Goal: Task Accomplishment & Management: Use online tool/utility

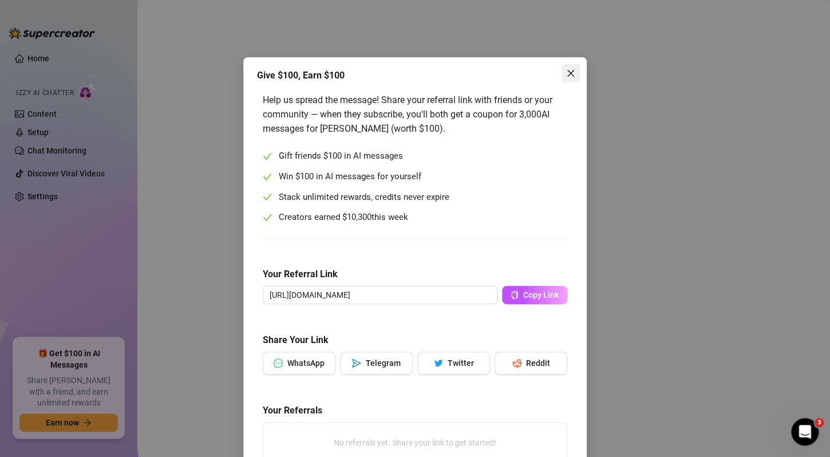
click at [566, 69] on icon "close" at bounding box center [570, 73] width 9 height 9
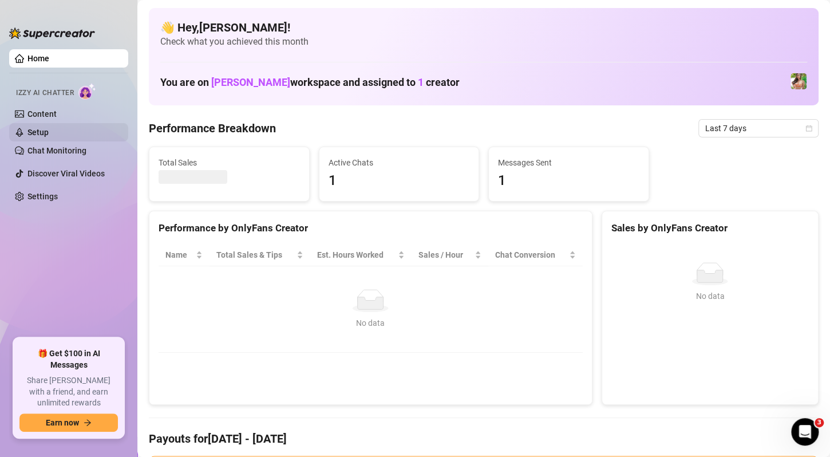
click at [49, 132] on link "Setup" at bounding box center [37, 132] width 21 height 9
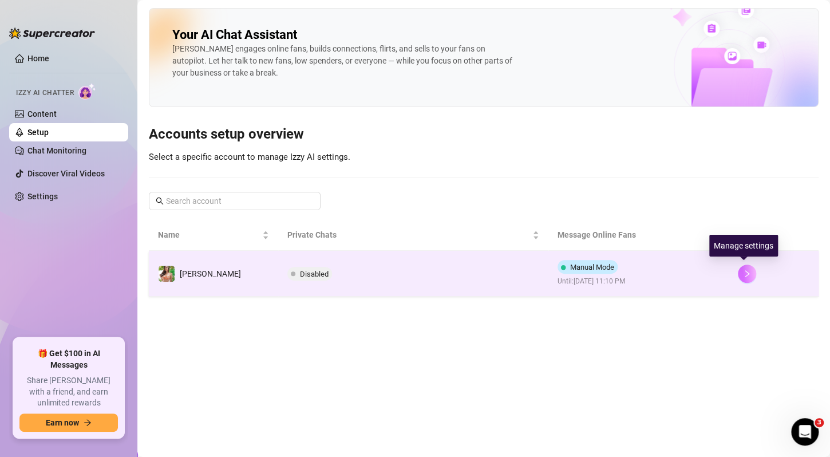
click at [747, 271] on icon "right" at bounding box center [747, 274] width 8 height 8
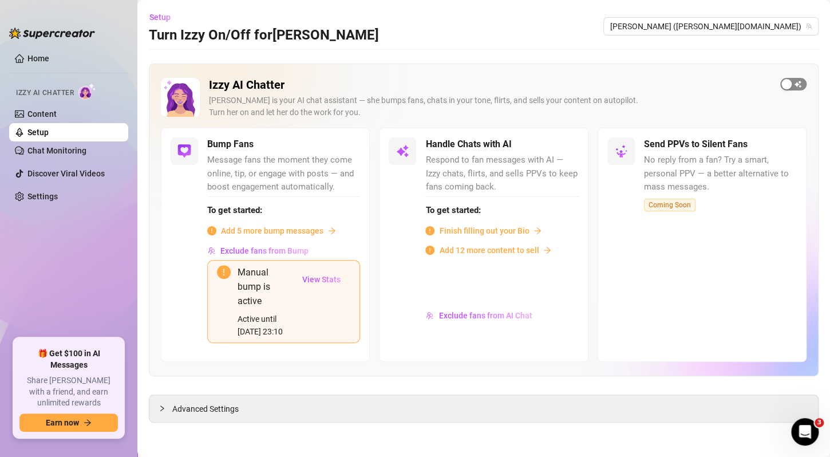
click at [786, 85] on div "button" at bounding box center [787, 84] width 10 height 10
click at [793, 83] on span "button" at bounding box center [794, 84] width 26 height 13
click at [795, 86] on span "button" at bounding box center [794, 84] width 26 height 13
click at [352, 145] on span "button" at bounding box center [347, 145] width 25 height 13
click at [313, 275] on span "View Stats" at bounding box center [321, 279] width 38 height 9
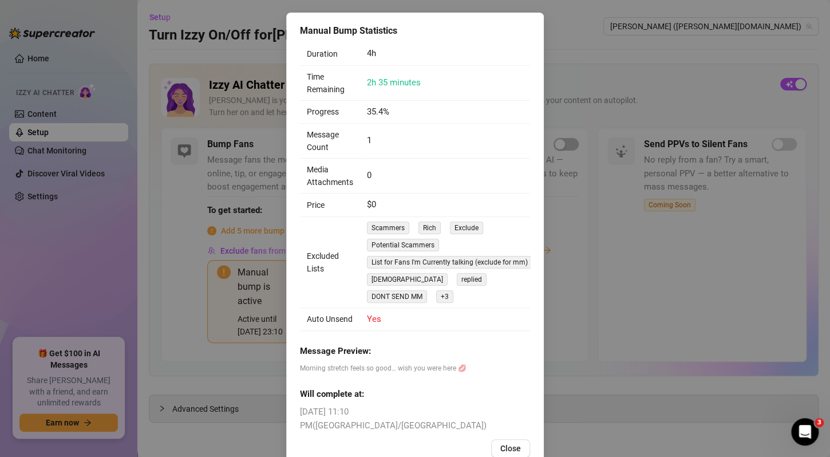
scroll to position [64, 0]
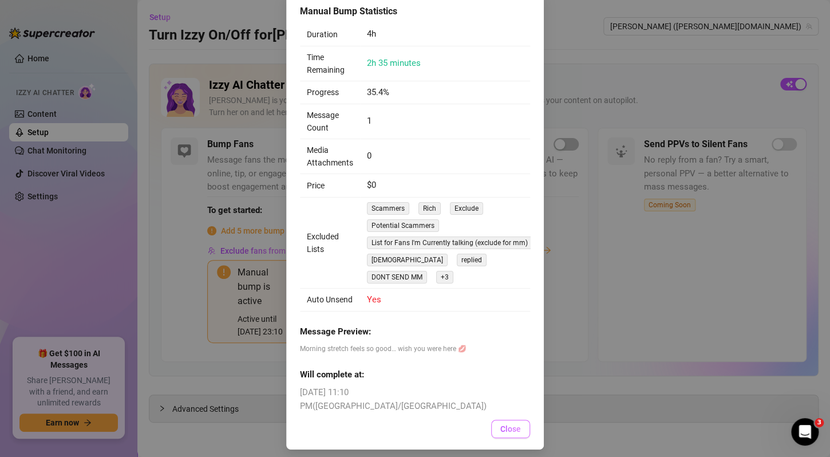
click at [501, 426] on span "Close" at bounding box center [511, 428] width 21 height 9
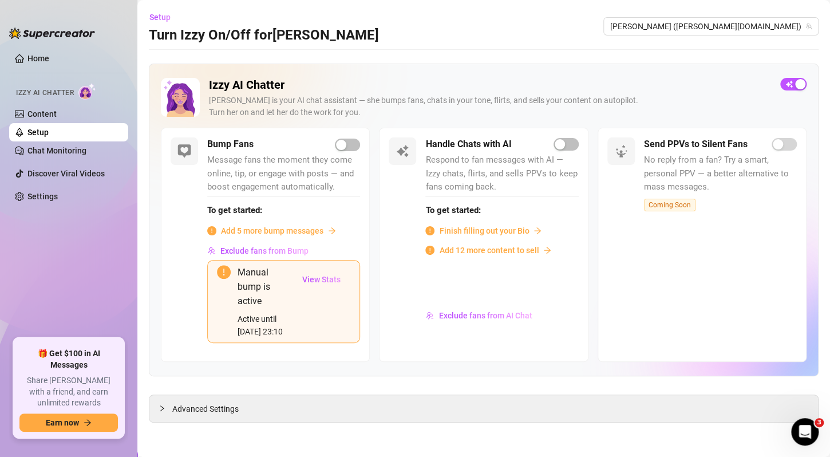
scroll to position [7, 0]
click at [346, 140] on div "button" at bounding box center [341, 145] width 10 height 10
click at [311, 229] on span "Add 5 more bump messages" at bounding box center [272, 230] width 103 height 13
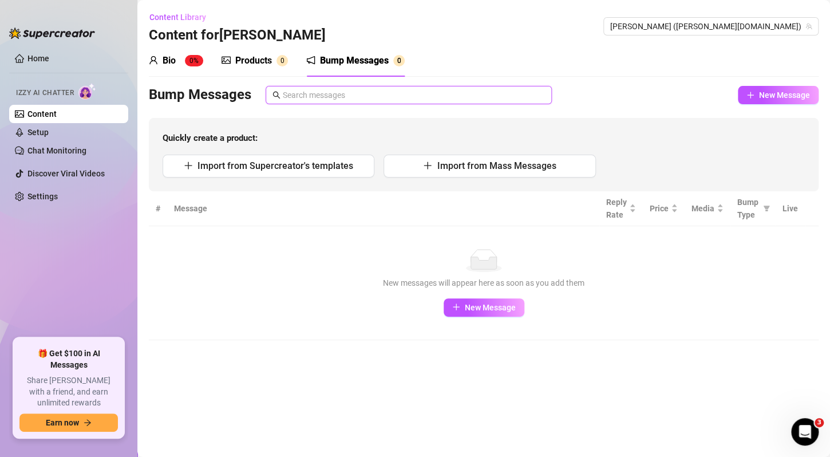
click at [391, 93] on input "text" at bounding box center [414, 95] width 262 height 13
click at [743, 96] on button "New Message" at bounding box center [778, 95] width 81 height 18
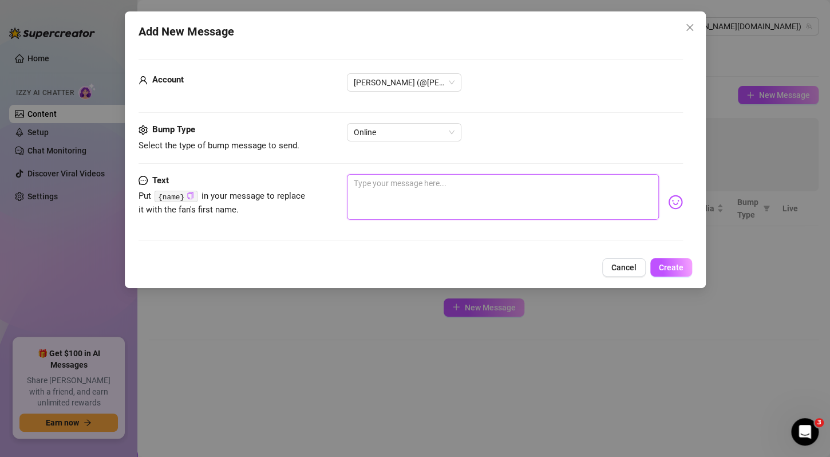
click at [418, 193] on textarea at bounding box center [503, 197] width 312 height 46
click at [441, 192] on textarea at bounding box center [503, 197] width 312 height 46
paste textarea "“ are you still at work rn? Need me to distract you? 😏”"
type textarea "“ are you still at work rn? Need me to distract you? 😏”"
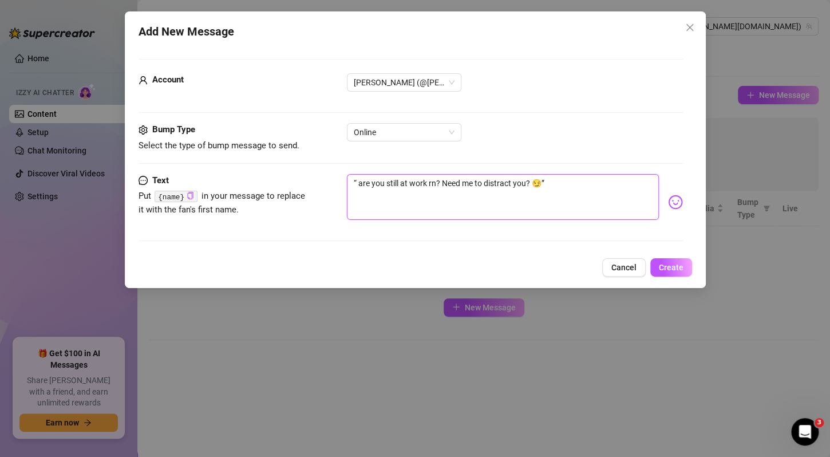
type textarea "“ are you still at work rn? Need me to distract you? 😏"
click at [360, 179] on textarea "“ are you still at work rn? Need me to distract you? 😏" at bounding box center [503, 197] width 312 height 46
type textarea "“are you still at work rn? Need me to distract you? 😏"
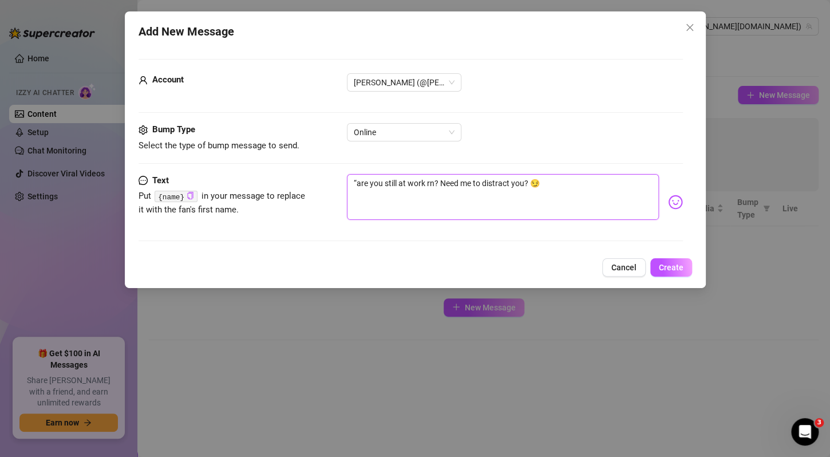
type textarea "are you still at work rn? Need me to distract you? 😏"
click at [675, 267] on span "Create" at bounding box center [671, 267] width 25 height 9
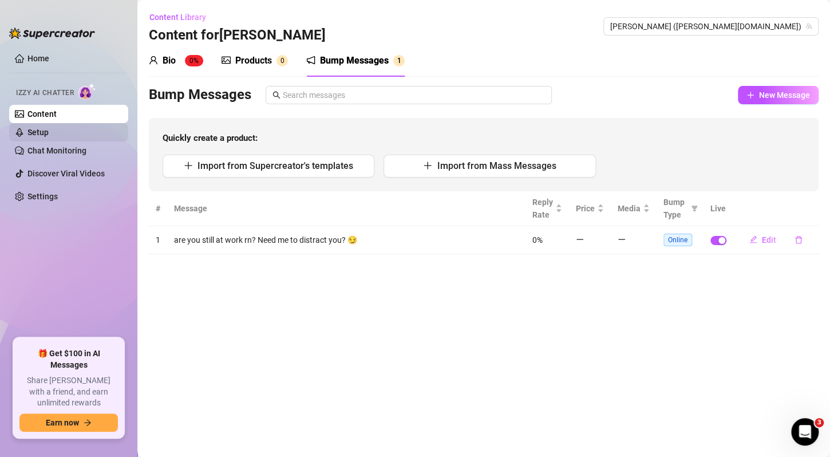
click at [48, 134] on link "Setup" at bounding box center [37, 132] width 21 height 9
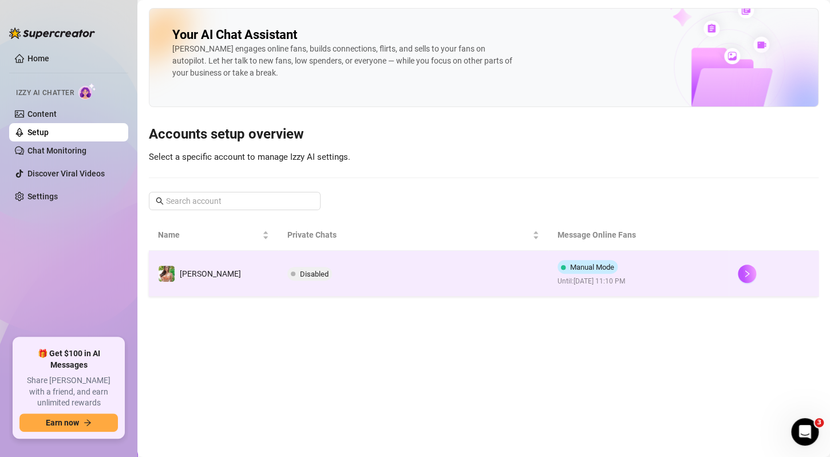
click at [586, 265] on span "Manual Mode" at bounding box center [592, 267] width 44 height 9
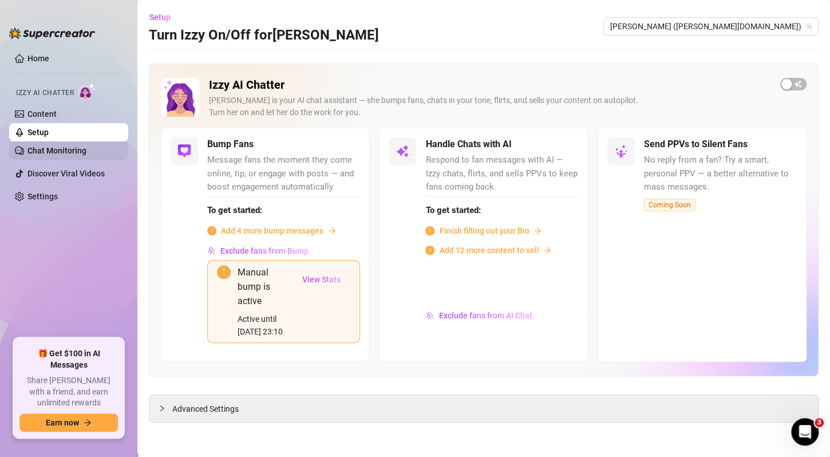
click at [86, 149] on link "Chat Monitoring" at bounding box center [56, 150] width 59 height 9
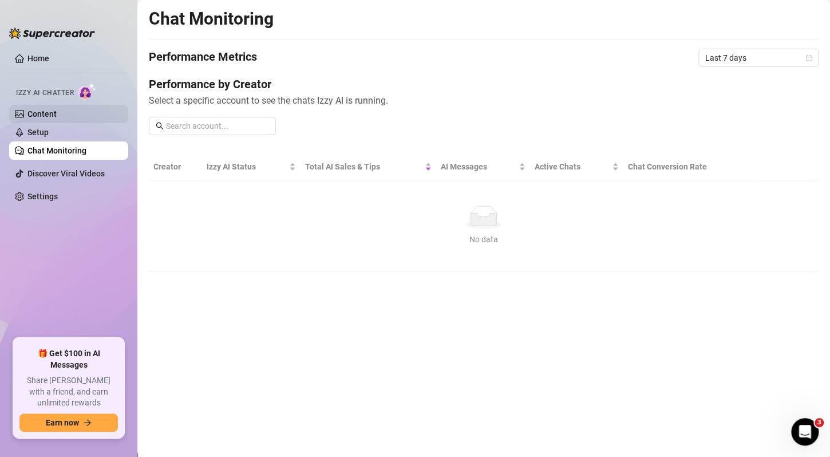
click at [39, 111] on link "Content" at bounding box center [41, 113] width 29 height 9
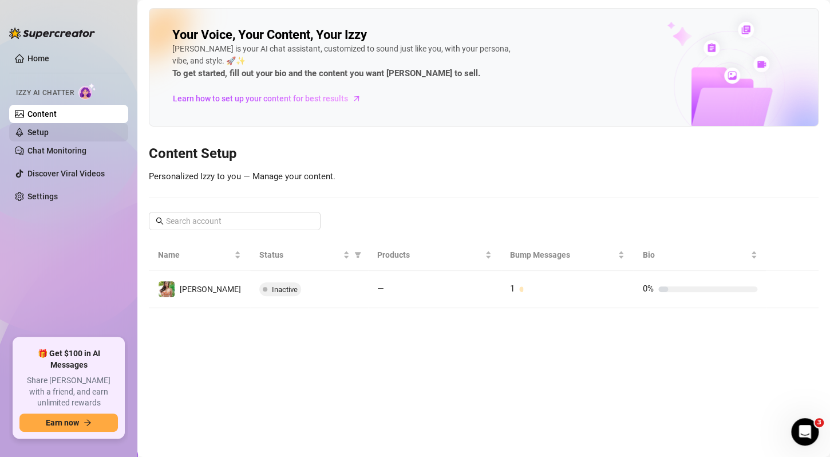
click at [38, 128] on link "Setup" at bounding box center [37, 132] width 21 height 9
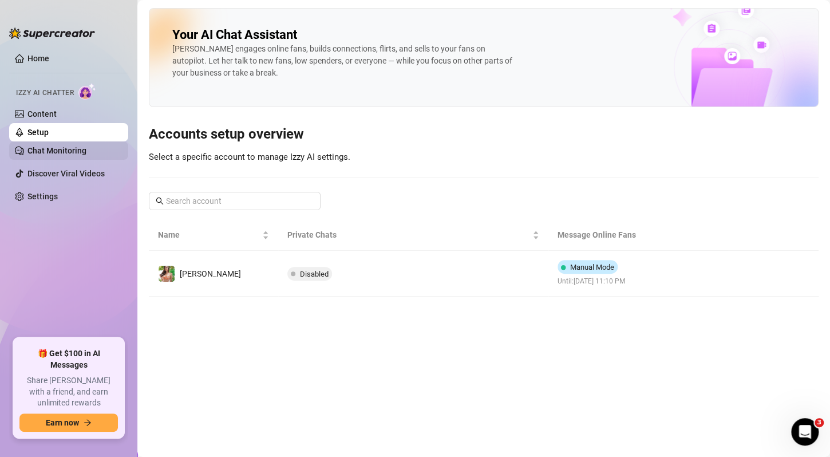
click at [43, 155] on link "Chat Monitoring" at bounding box center [56, 150] width 59 height 9
